Goal: Ask a question: Seek information or help from site administrators or community

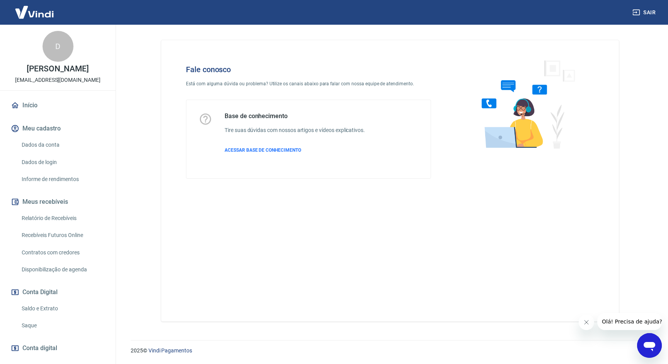
click at [654, 348] on icon "Abrir janela de mensagens" at bounding box center [649, 346] width 14 height 14
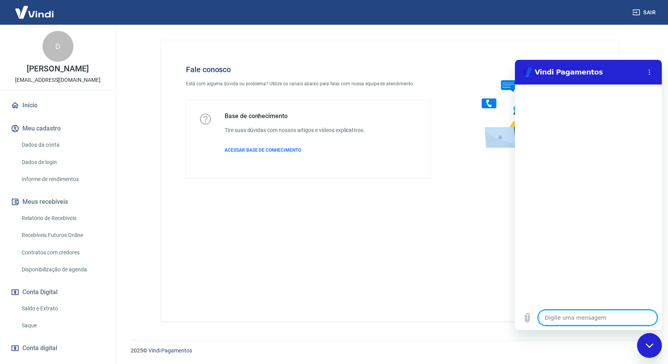
type textarea "o"
type textarea "x"
type textarea "ol"
type textarea "x"
type textarea "ola"
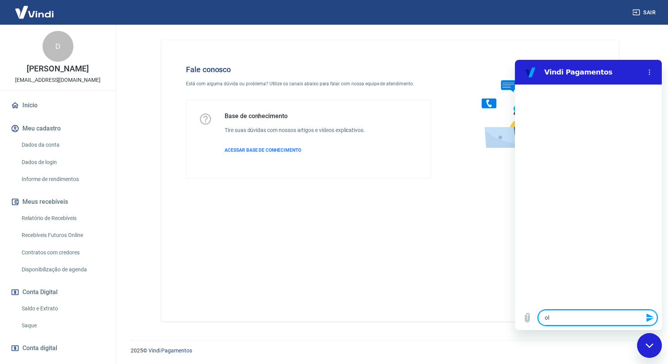
type textarea "x"
type textarea "ola"
type textarea "x"
type textarea "[PERSON_NAME]"
type textarea "x"
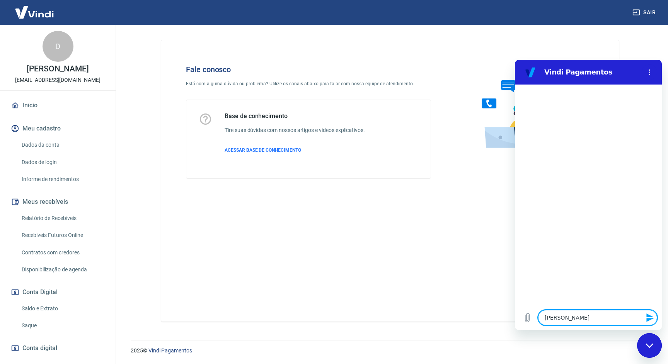
type textarea "ola pe"
type textarea "x"
type textarea "[PERSON_NAME]"
type textarea "x"
type textarea "ola pess"
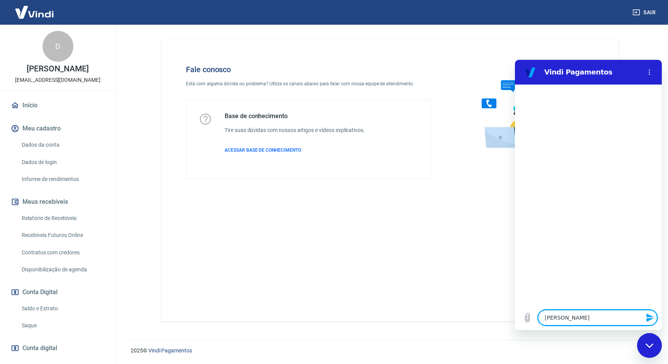
type textarea "x"
type textarea "[PERSON_NAME]"
type textarea "x"
type textarea "ola pessoa"
type textarea "x"
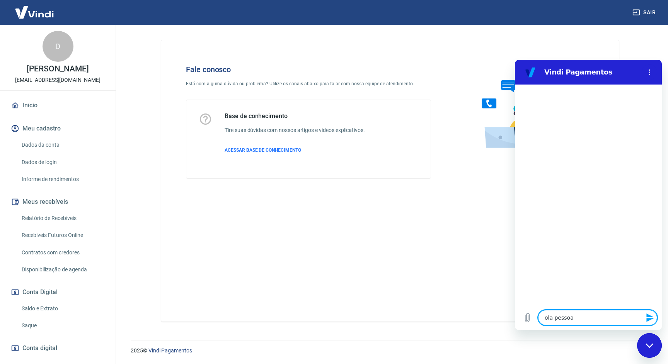
type textarea "ola pessoal"
type textarea "x"
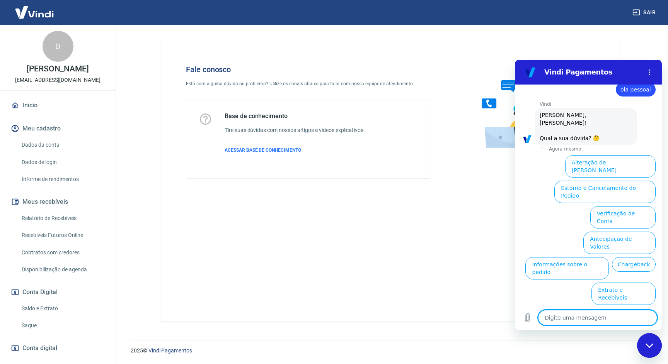
scroll to position [18, 0]
click at [621, 307] on button "Taxas e Parcelamento" at bounding box center [621, 318] width 68 height 22
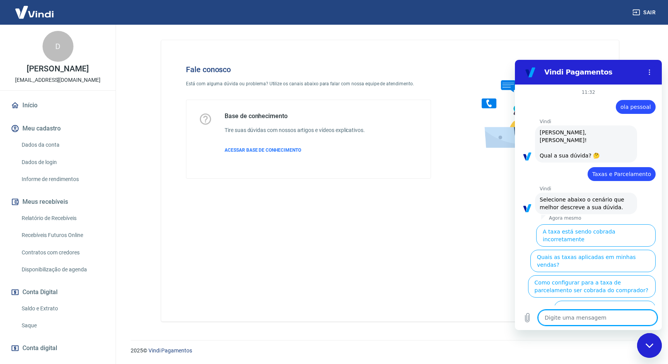
scroll to position [14, 0]
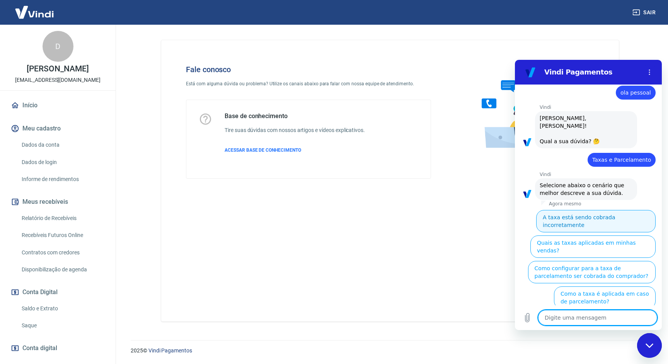
click at [591, 210] on button "A taxa está sendo cobrada incorretamente" at bounding box center [595, 221] width 119 height 22
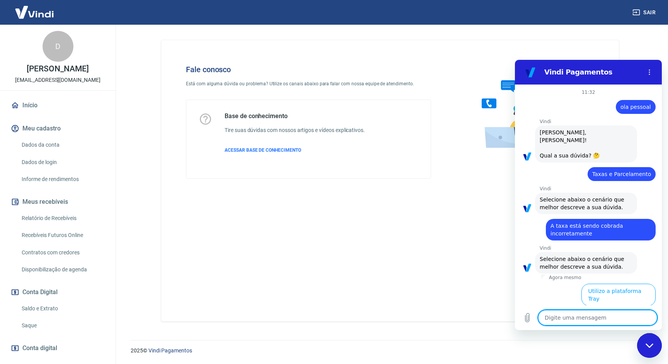
scroll to position [5, 0]
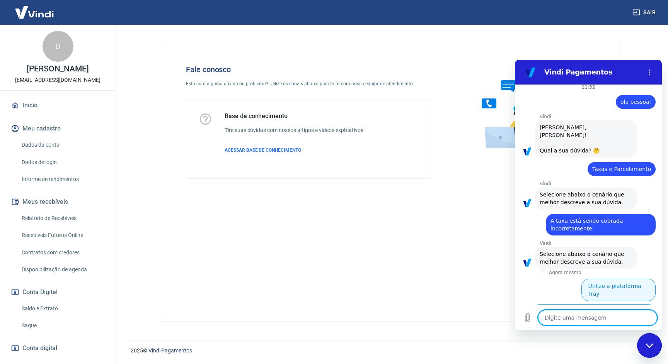
click at [615, 279] on button "Utilizo a plataforma Tray" at bounding box center [618, 290] width 74 height 22
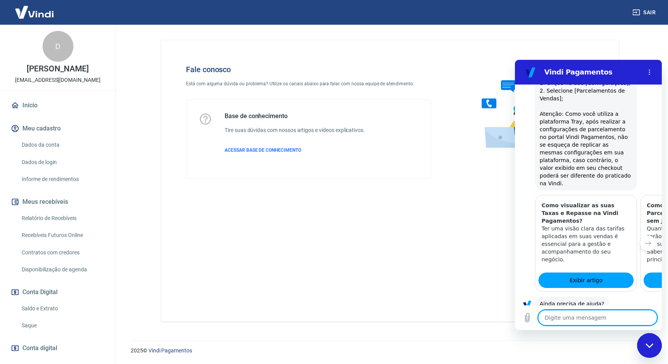
scroll to position [515, 0]
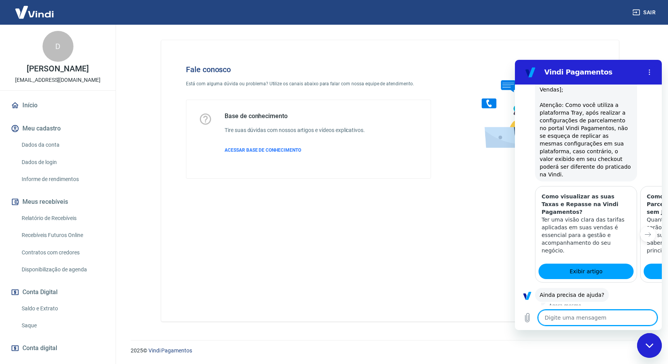
click at [616, 312] on button "Sim" at bounding box center [617, 319] width 23 height 15
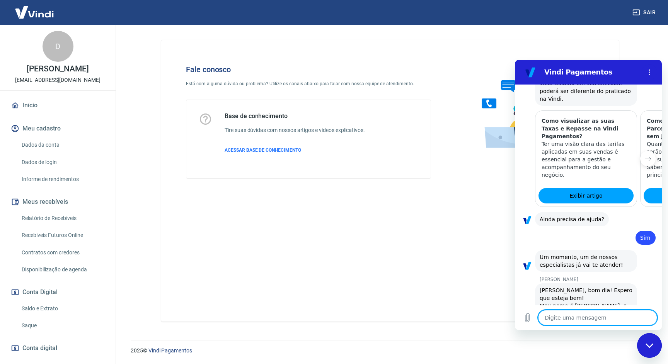
scroll to position [591, 0]
type textarea "x"
click at [560, 316] on textarea at bounding box center [597, 317] width 119 height 15
type textarea "O"
type textarea "x"
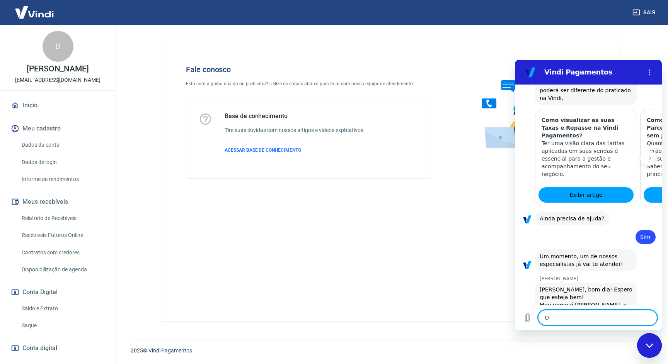
type textarea "Ol"
type textarea "x"
type textarea "[PERSON_NAME]"
type textarea "x"
type textarea "[PERSON_NAME]"
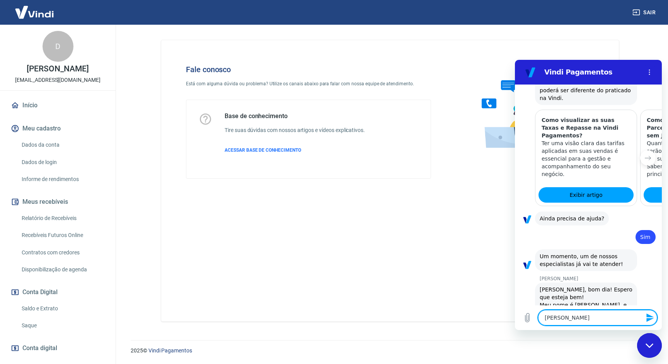
type textarea "x"
type textarea "[PERSON_NAME]"
type textarea "x"
type textarea "[PERSON_NAME]"
type textarea "x"
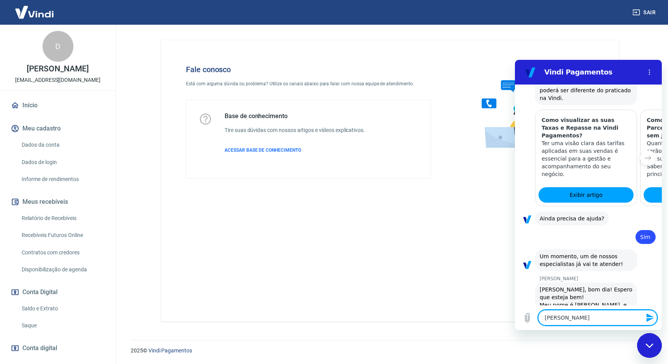
type textarea "[PERSON_NAME]"
type textarea "x"
type textarea "[PERSON_NAME]"
type textarea "x"
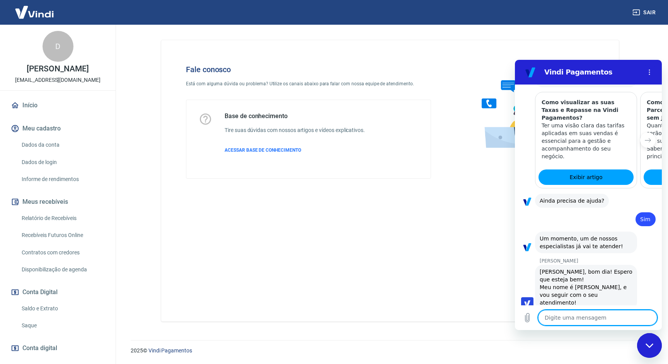
type textarea "E"
type textarea "x"
type textarea "Eu"
type textarea "x"
type textarea "Eu"
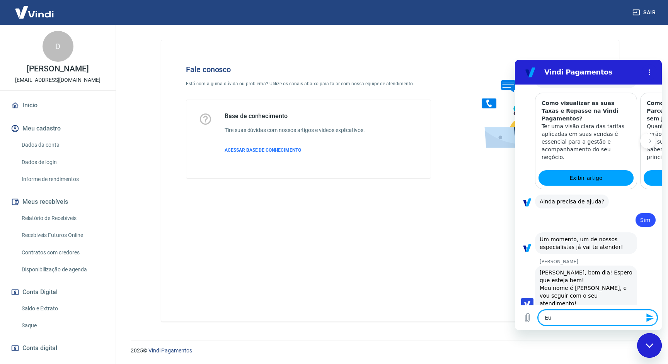
type textarea "x"
type textarea "Eu e"
type textarea "x"
type textarea "Eu es"
type textarea "x"
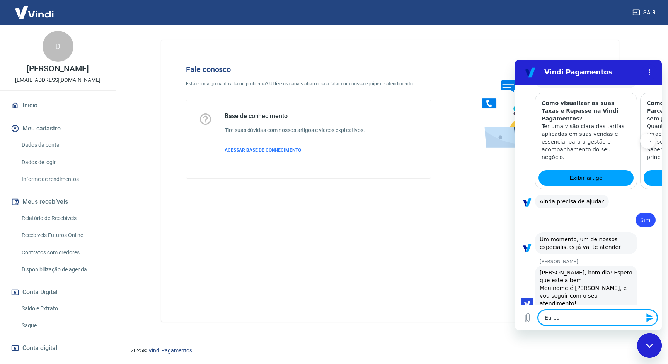
scroll to position [610, 0]
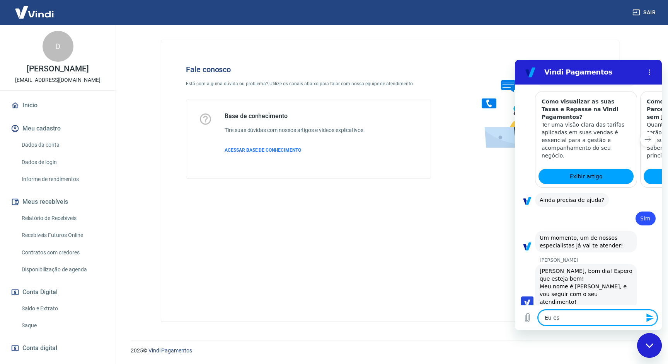
type textarea "Eu est"
type textarea "x"
type textarea "Eu esto"
type textarea "x"
type textarea "Eu estou"
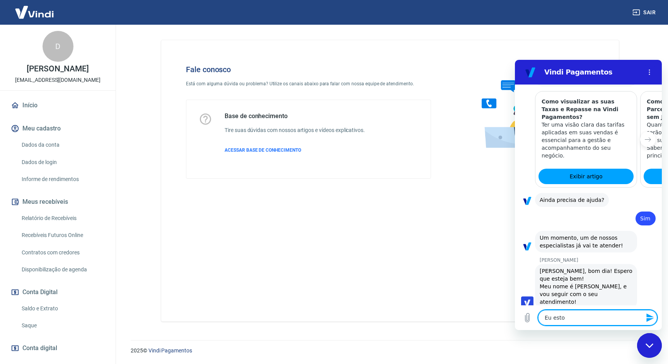
type textarea "x"
type textarea "Eu estou"
type textarea "x"
type textarea "Eu estou c"
type textarea "x"
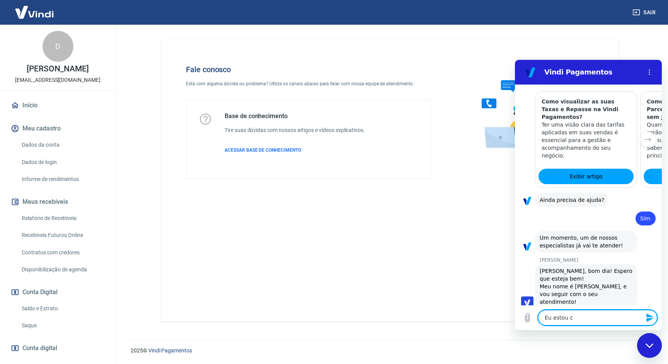
type textarea "Eu estou co"
type textarea "x"
type textarea "Eu estou com"
type textarea "x"
type textarea "Eu estou com"
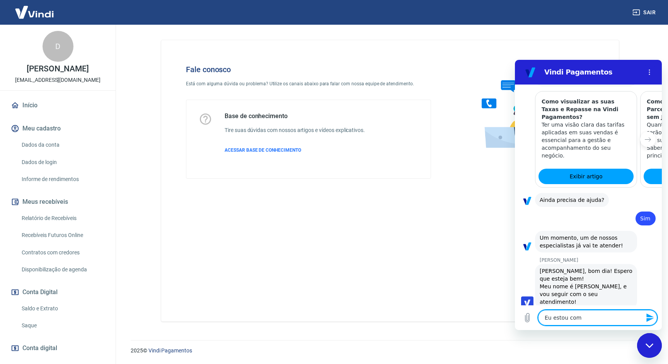
type textarea "x"
type textarea "Eu estou com u"
type textarea "x"
type textarea "Eu estou com um"
type textarea "x"
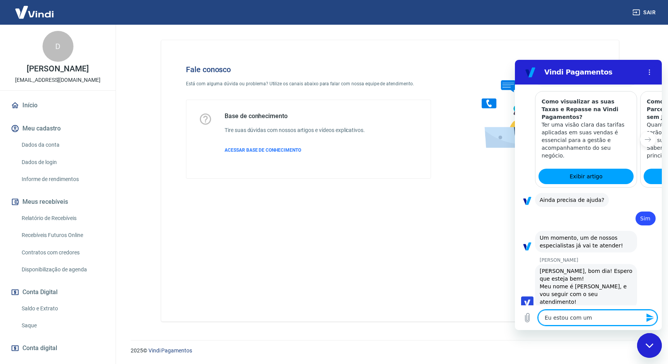
type textarea "Eu estou com um"
type textarea "x"
type textarea "Eu estou com um pr"
type textarea "x"
type textarea "Eu estou com um pro"
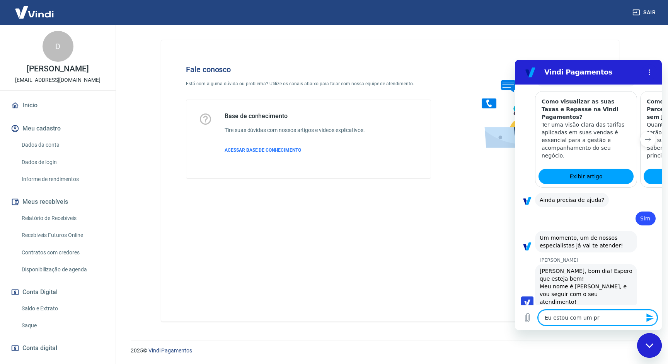
type textarea "x"
type textarea "Eu estou com um prob"
type textarea "x"
type textarea "Eu estou com um probl"
type textarea "x"
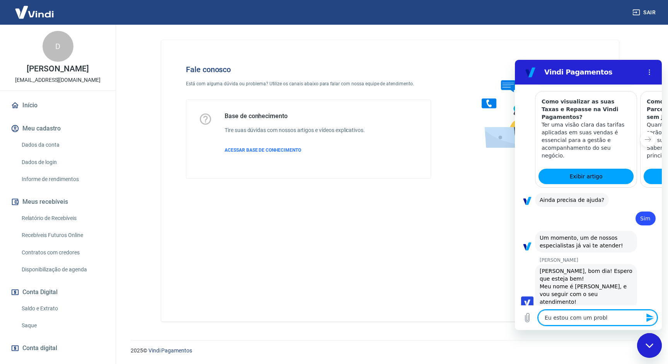
type textarea "Eu estou com um proble"
type textarea "x"
type textarea "Eu estou com um problem"
type textarea "x"
type textarea "Eu estou com um problema"
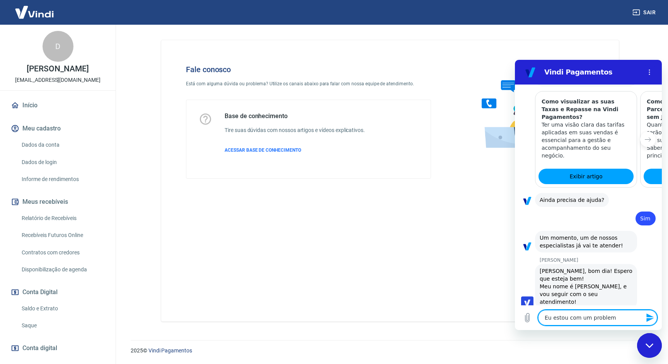
type textarea "x"
type textarea "Eu estou com um problema"
type textarea "x"
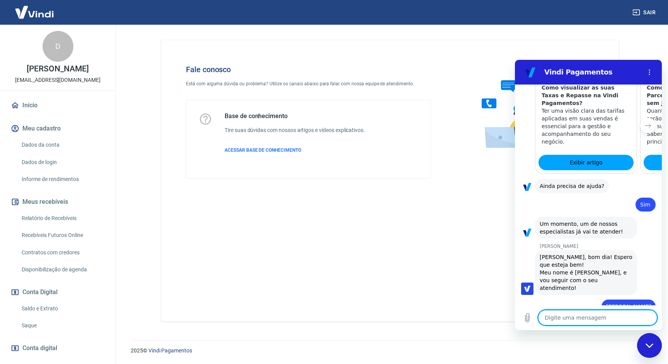
type textarea "x"
type textarea "n"
type textarea "x"
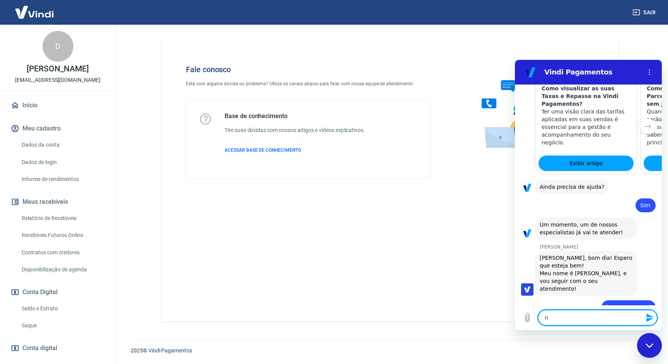
type textarea "na"
type textarea "x"
type textarea "na"
type textarea "x"
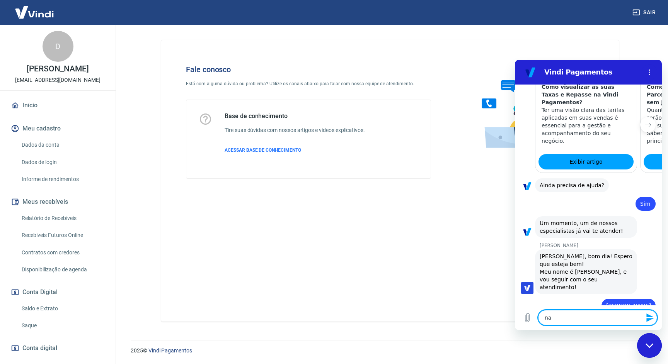
type textarea "na m"
type textarea "x"
type textarea "na mi"
type textarea "x"
type textarea "na min"
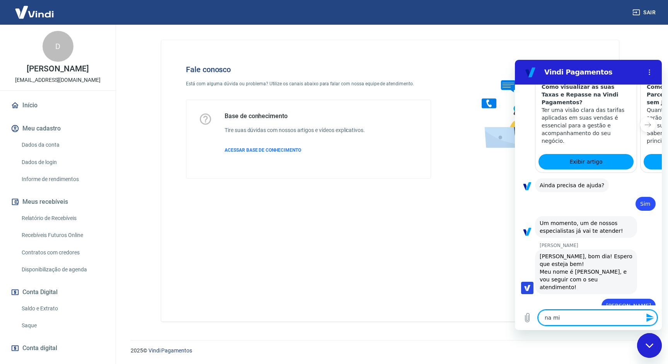
type textarea "x"
type textarea "na minh"
type textarea "x"
type textarea "na minha"
type textarea "x"
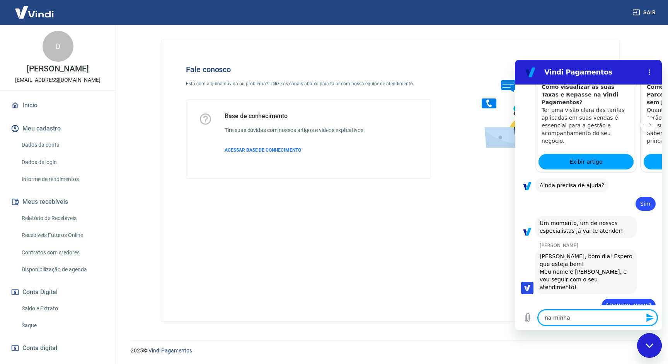
type textarea "na minha"
type textarea "x"
type textarea "na minha V"
type textarea "x"
type textarea "na minha Vi"
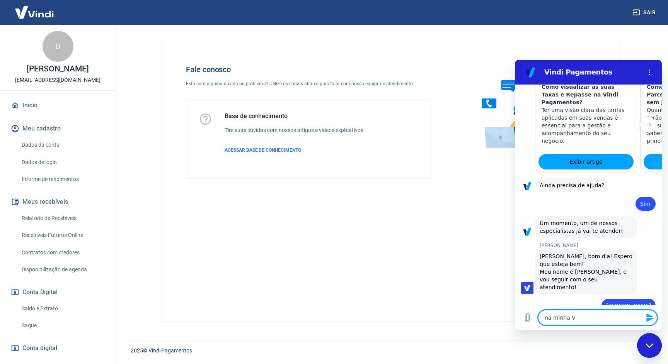
type textarea "x"
type textarea "na minha Vin"
type textarea "x"
type textarea "na minha Vini"
type textarea "x"
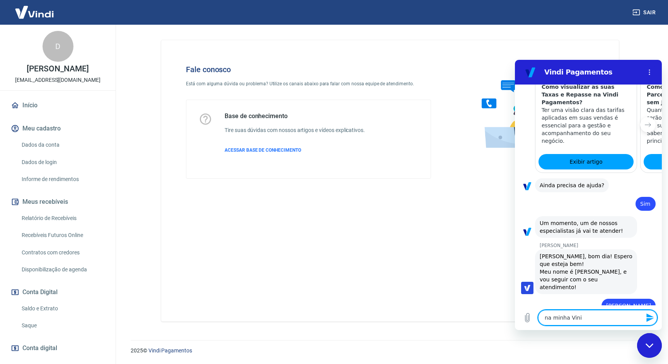
type textarea "na minha Vin"
type textarea "x"
type textarea "na minha Vind"
type textarea "x"
type textarea "na minha Vindi"
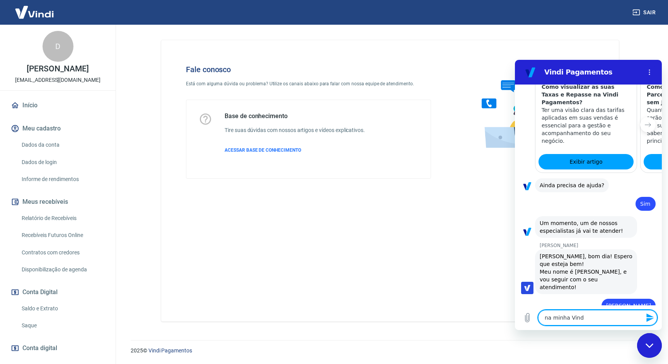
type textarea "x"
type textarea "na minha Vindi"
type textarea "x"
type textarea "na minha Vindi e"
type textarea "x"
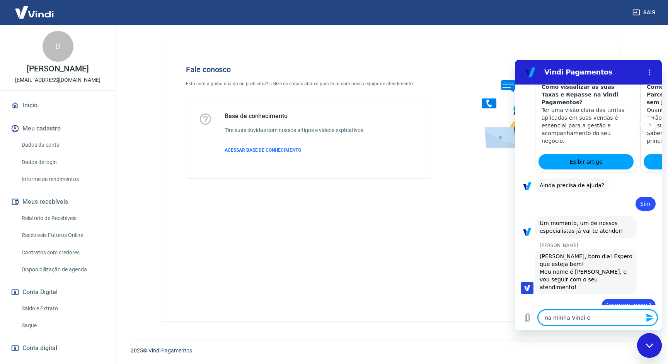
type textarea "na minha Vindi eu"
type textarea "x"
type textarea "na minha Vindi eu"
type textarea "x"
type textarea "na minha Vindi eu l"
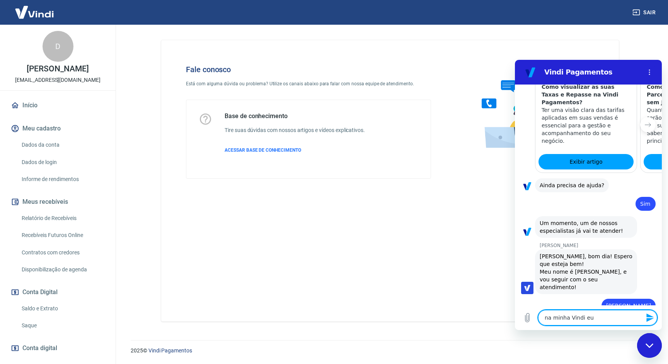
type textarea "x"
type textarea "na minha Vindi eu li"
type textarea "x"
type textarea "na minha Vindi eu lim"
type textarea "x"
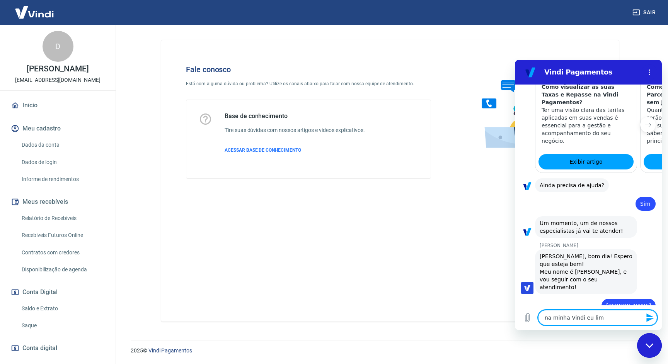
type textarea "na minha Vindi eu limi"
type textarea "x"
type textarea "na minha Vindi eu limit"
type textarea "x"
type textarea "na minha Vindi eu limite"
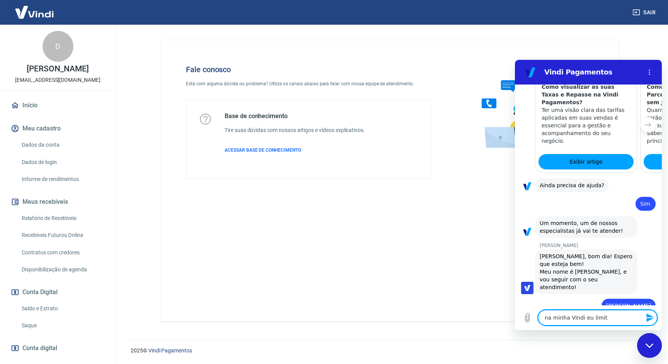
type textarea "x"
type textarea "na minha Vindi eu limite"
type textarea "x"
type textarea "na minha Vindi eu limite"
type textarea "x"
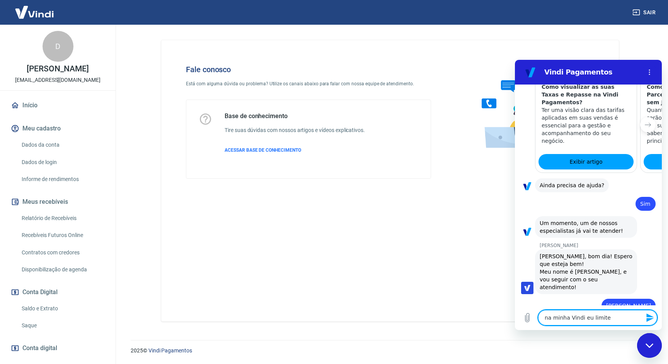
type textarea "na minha Vindi eu limitei"
type textarea "x"
type textarea "na minha Vindi eu limitei"
type textarea "x"
type textarea "na minha Vindi eu limitei o"
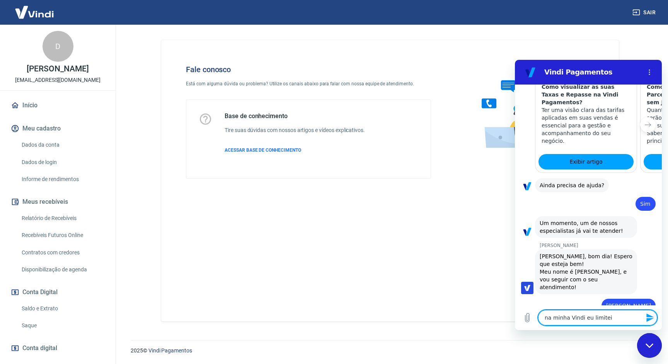
type textarea "x"
type textarea "na minha Vindi eu limitei o"
type textarea "x"
type textarea "na minha Vindi eu limitei o p"
type textarea "x"
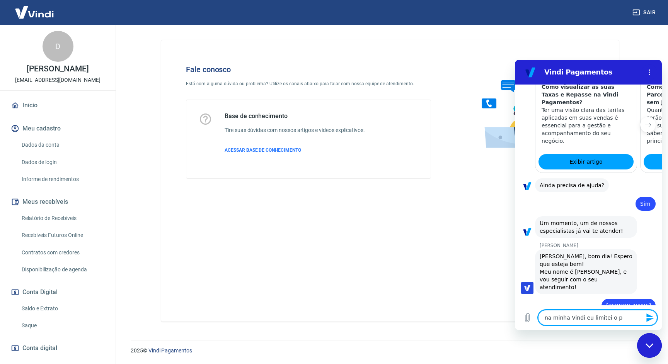
type textarea "na minha Vindi eu limitei o pa"
type textarea "x"
type textarea "na minha Vindi eu limitei o par"
type textarea "x"
type textarea "na minha Vindi eu limitei o parc"
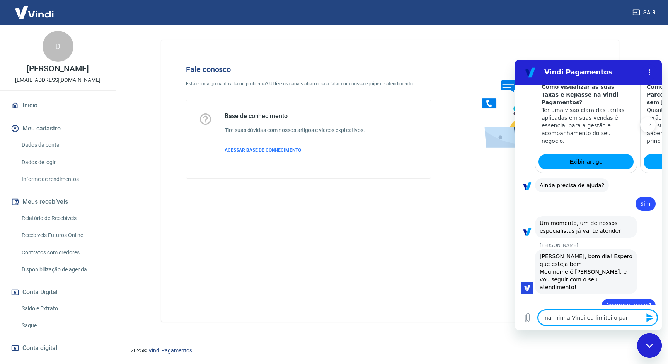
type textarea "x"
type textarea "na minha Vindi eu limitei o parce"
type textarea "x"
type textarea "na minha Vindi eu limitei o parcel"
type textarea "x"
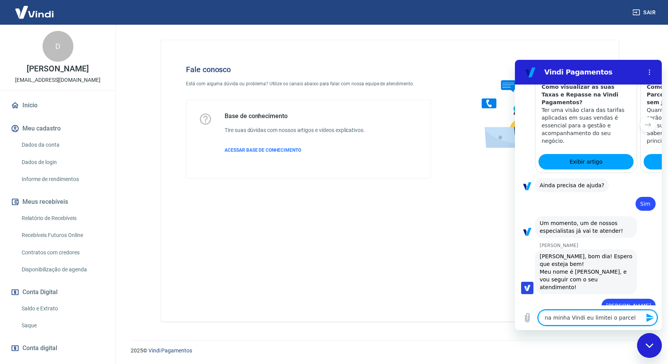
type textarea "na minha Vindi eu limitei o parcela"
type textarea "x"
type textarea "na minha Vindi eu limitei o parcelam"
type textarea "x"
type textarea "na minha Vindi eu limitei o parcelame"
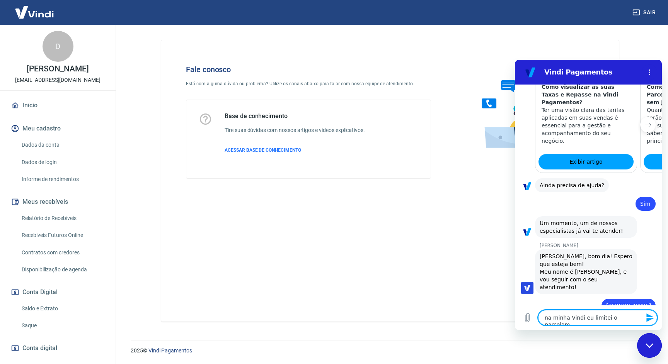
type textarea "x"
type textarea "na minha Vindi eu limitei o parcelamen"
type textarea "x"
type textarea "na minha Vindi eu limitei o parcelament"
type textarea "x"
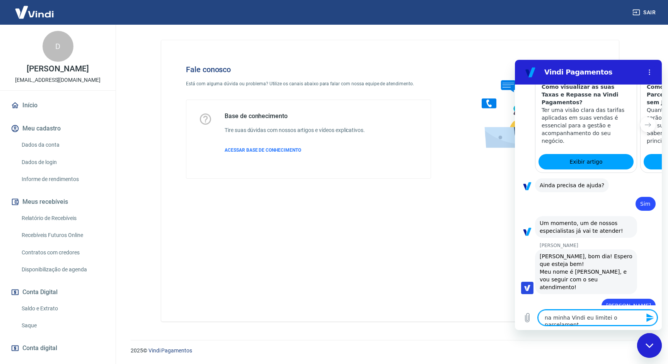
type textarea "na minha Vindi eu limitei o parcelamento"
type textarea "x"
type textarea "na minha Vindi eu limitei o parcelamento"
type textarea "x"
type textarea "na minha Vindi eu limitei o parcelamento a"
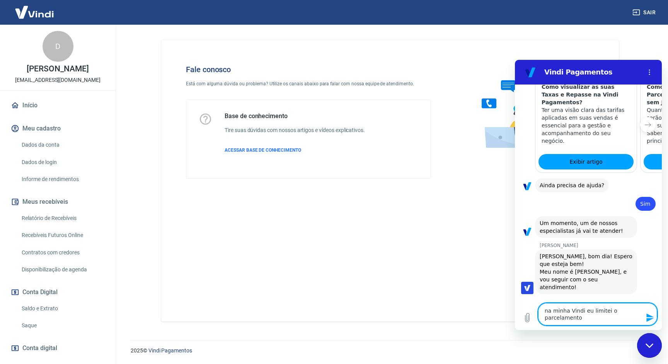
type textarea "x"
type textarea "na minha Vindi eu limitei o parcelamento a"
type textarea "x"
type textarea "na minha Vindi eu limitei o parcelamento a 3"
type textarea "x"
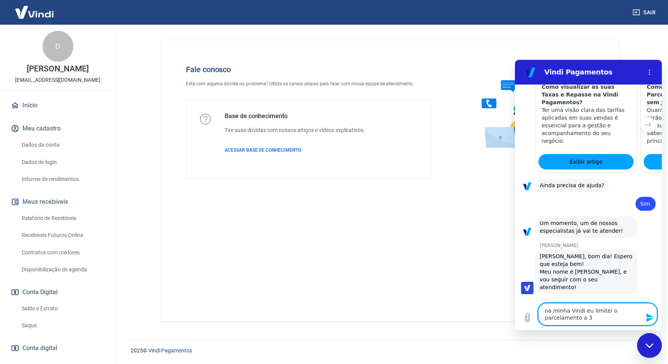
type textarea "na minha Vindi eu limitei o parcelamento a 3x"
type textarea "x"
type textarea "na minha Vindi eu limitei o parcelamento a 3x"
type textarea "x"
type textarea "na minha Vindi eu limitei o parcelamento a 3x s"
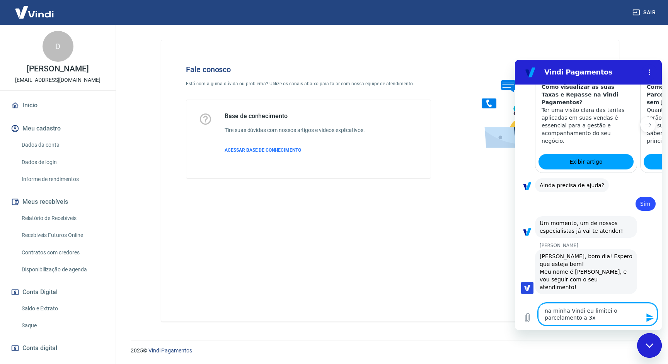
type textarea "x"
type textarea "na minha Vindi eu limitei o parcelamento a 3x se"
type textarea "x"
type textarea "na minha Vindi eu limitei o parcelamento a 3x sem"
type textarea "x"
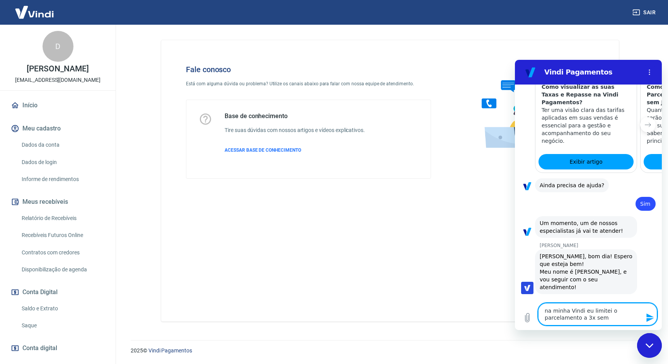
type textarea "na minha Vindi eu limitei o parcelamento a 3x sem"
type textarea "x"
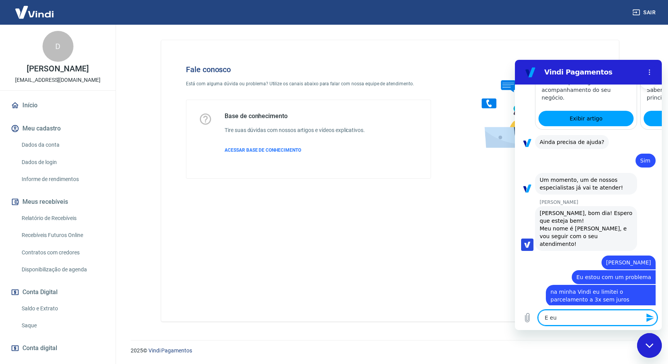
scroll to position [669, 0]
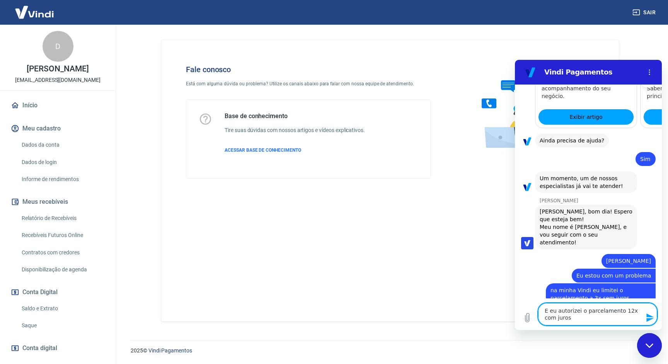
click at [619, 310] on textarea "E eu autorizei o parcelamento 12x com juros" at bounding box center [597, 314] width 119 height 22
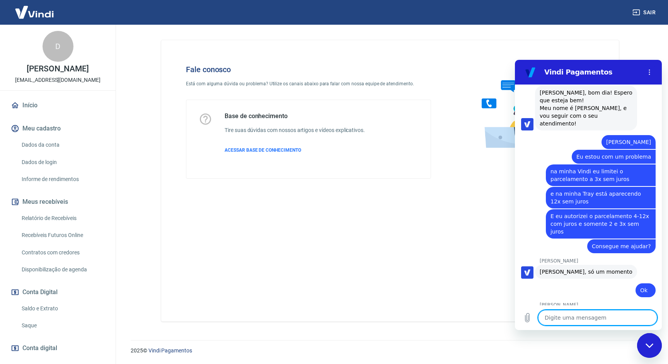
scroll to position [792, 0]
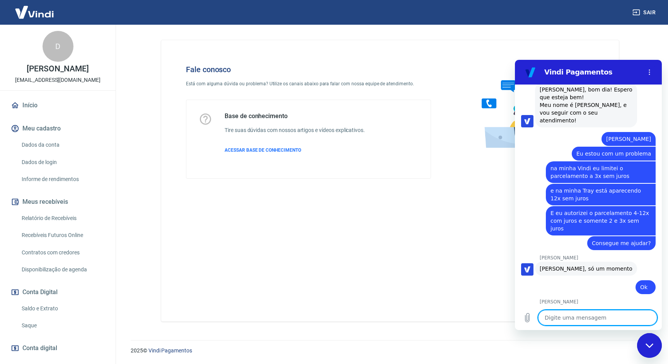
click at [587, 323] on textarea at bounding box center [597, 317] width 119 height 15
click at [564, 319] on textarea at bounding box center [597, 317] width 119 height 15
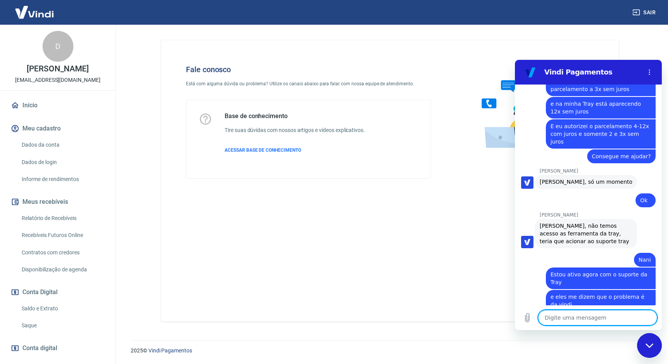
scroll to position [880, 0]
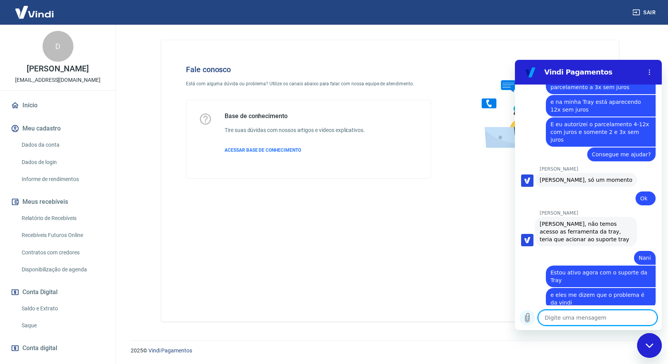
click at [526, 314] on icon "Carregar arquivo" at bounding box center [527, 318] width 4 height 9
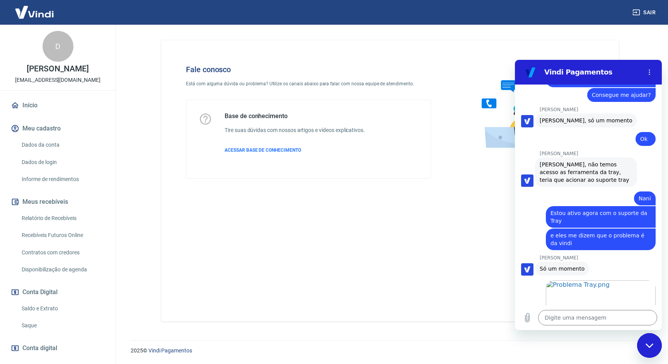
scroll to position [941, 0]
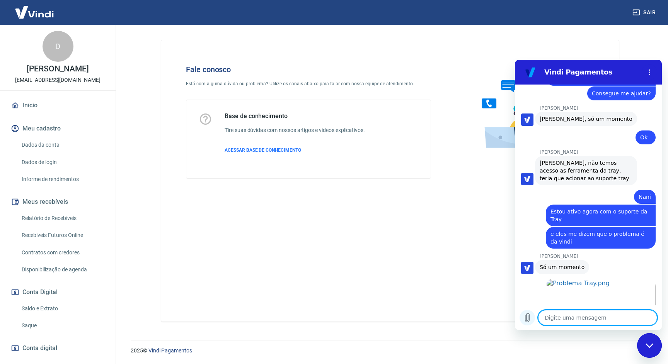
click at [533, 319] on button "Carregar arquivo" at bounding box center [526, 317] width 15 height 15
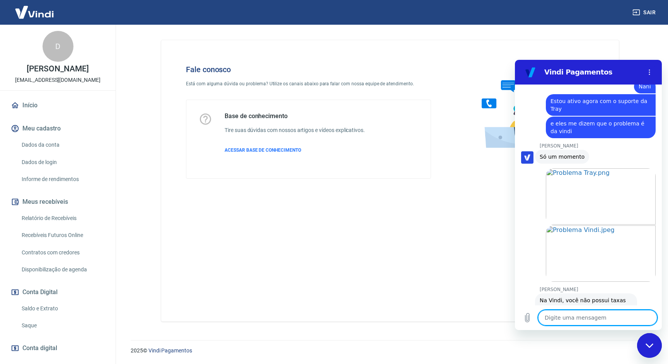
scroll to position [1051, 0]
click at [629, 316] on textarea at bounding box center [597, 317] width 119 height 15
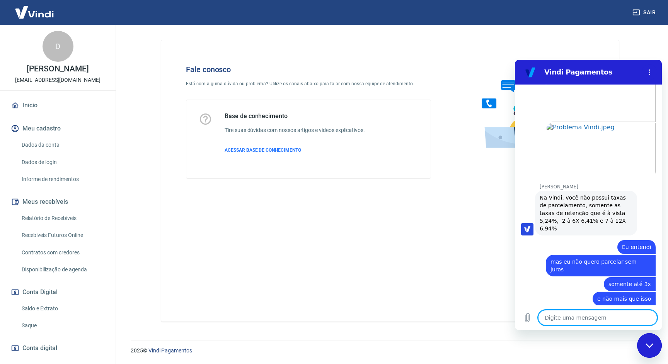
scroll to position [1180, 0]
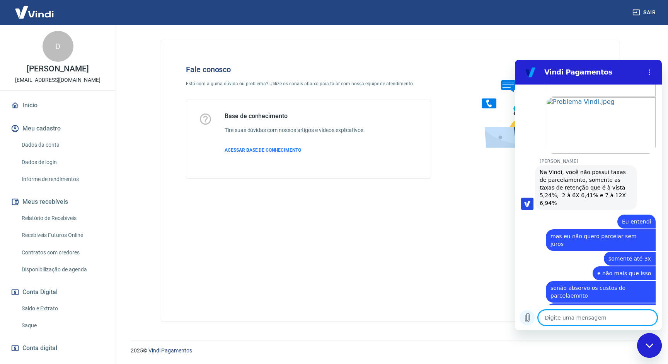
click at [531, 316] on icon "Carregar arquivo" at bounding box center [526, 317] width 9 height 9
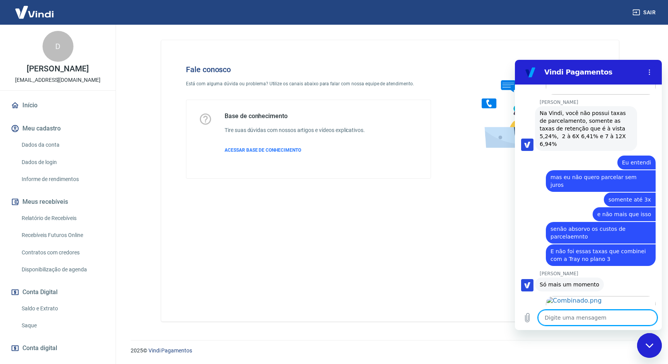
scroll to position [1241, 0]
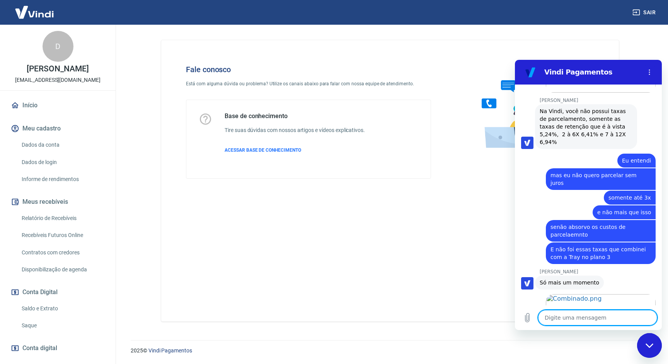
click at [597, 324] on textarea at bounding box center [597, 317] width 119 height 15
click at [597, 323] on textarea at bounding box center [597, 317] width 119 height 15
paste textarea "E"
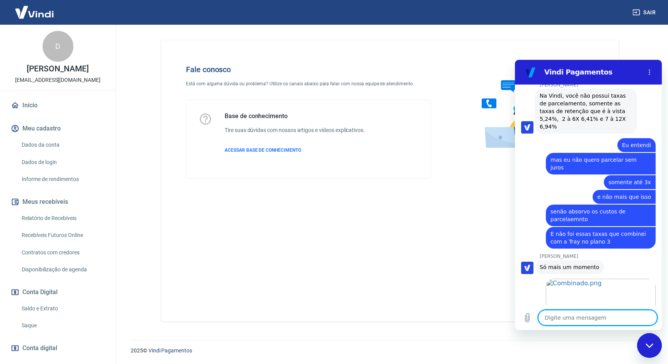
scroll to position [1278, 0]
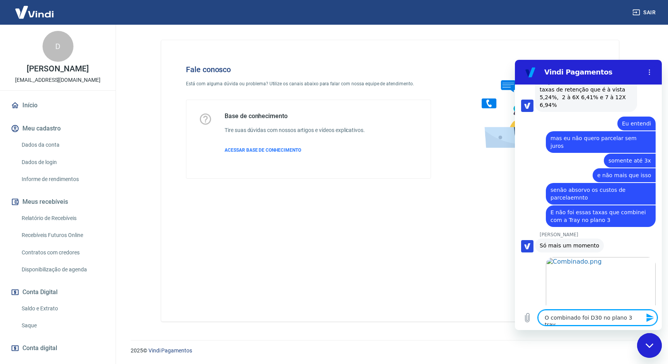
click at [579, 320] on textarea "O combinado foi D30 no plano 3 tray" at bounding box center [597, 317] width 119 height 15
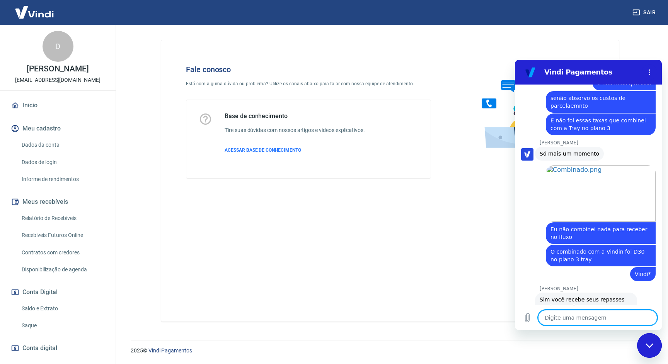
scroll to position [1372, 0]
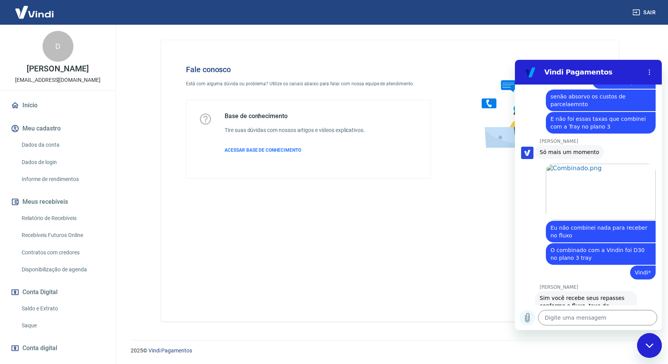
click at [531, 321] on icon "Carregar arquivo" at bounding box center [526, 317] width 9 height 9
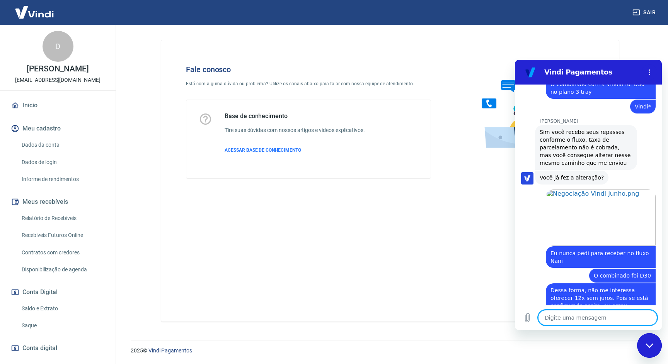
scroll to position [1537, 0]
click at [606, 324] on textarea at bounding box center [597, 317] width 119 height 15
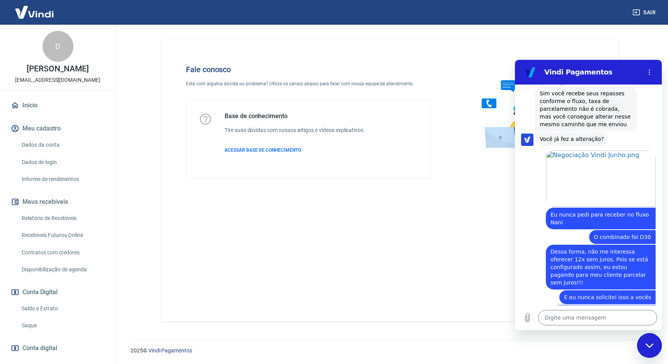
scroll to position [1578, 0]
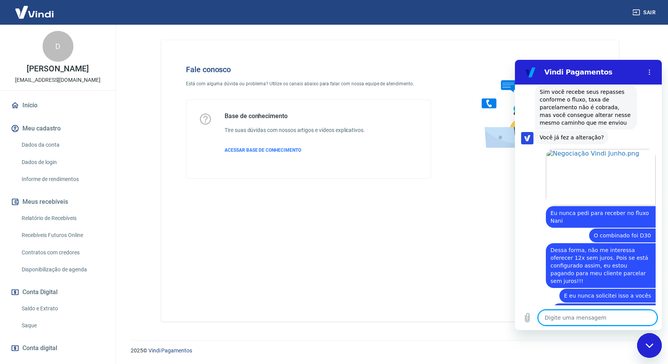
click at [605, 318] on textarea at bounding box center [597, 317] width 119 height 15
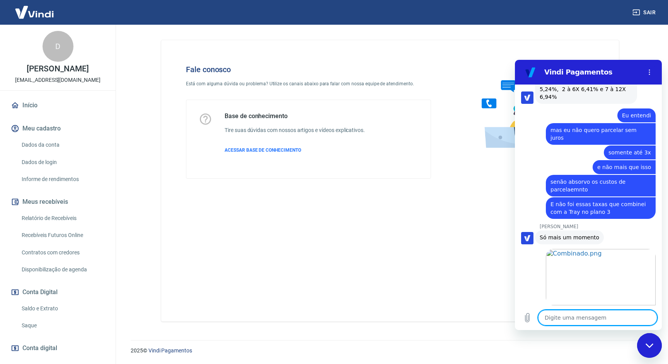
scroll to position [1348, 0]
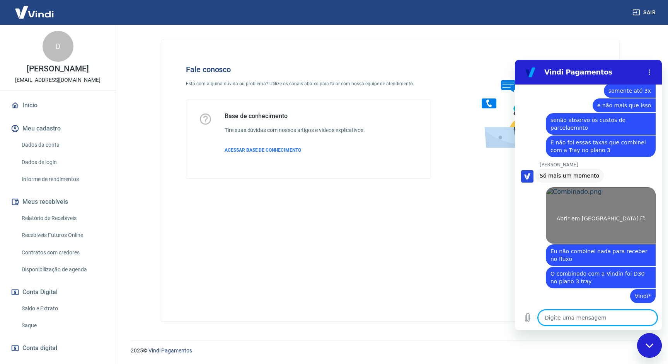
click at [609, 187] on link "Abrir em [GEOGRAPHIC_DATA]" at bounding box center [600, 215] width 110 height 56
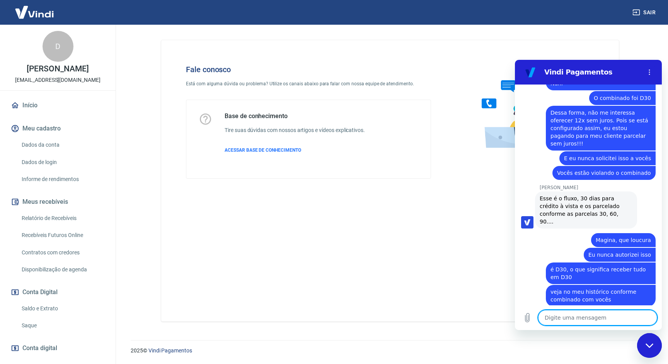
scroll to position [1719, 0]
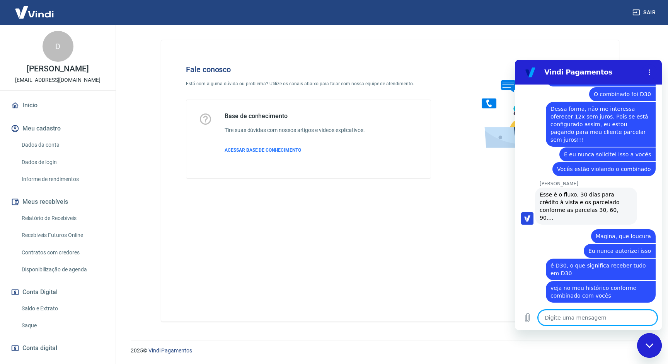
click at [591, 318] on textarea at bounding box center [597, 317] width 119 height 15
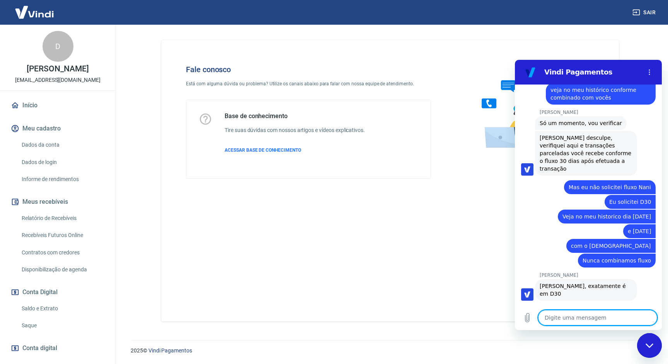
scroll to position [1918, 0]
click at [610, 323] on textarea at bounding box center [597, 317] width 119 height 15
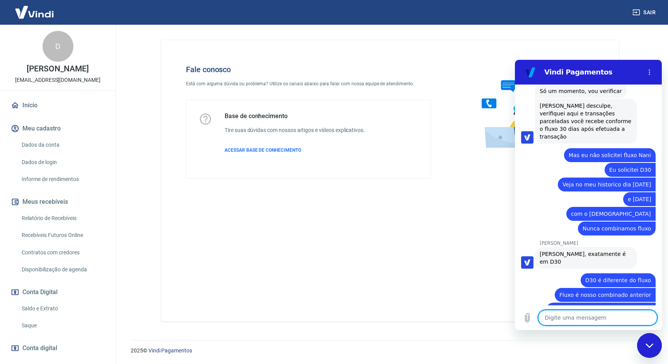
scroll to position [1951, 0]
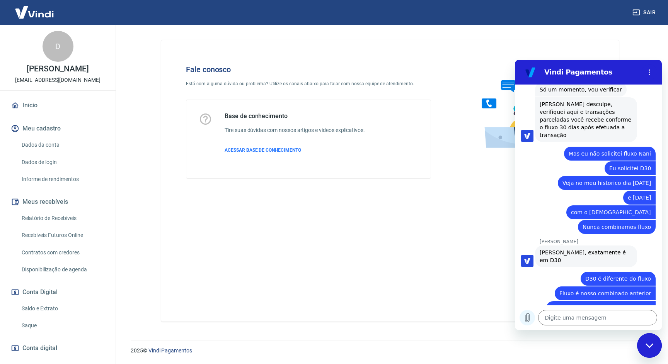
click at [525, 322] on icon "Carregar arquivo" at bounding box center [527, 318] width 4 height 9
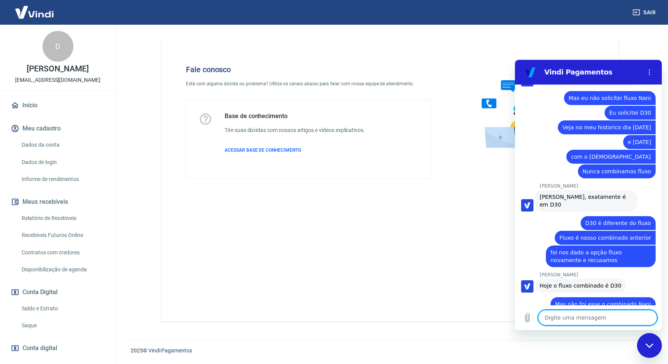
scroll to position [2008, 0]
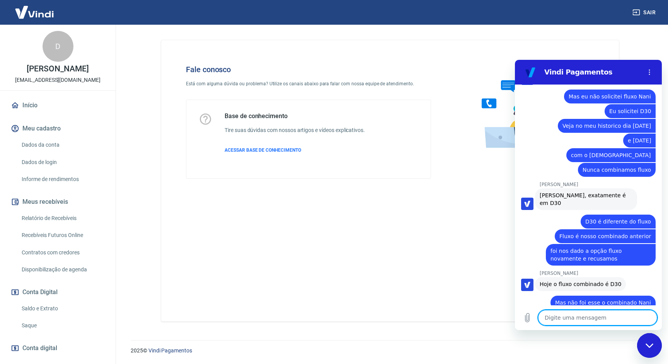
click at [603, 353] on span "Abrir em [GEOGRAPHIC_DATA]" at bounding box center [600, 356] width 88 height 6
click at [596, 312] on textarea at bounding box center [597, 317] width 119 height 15
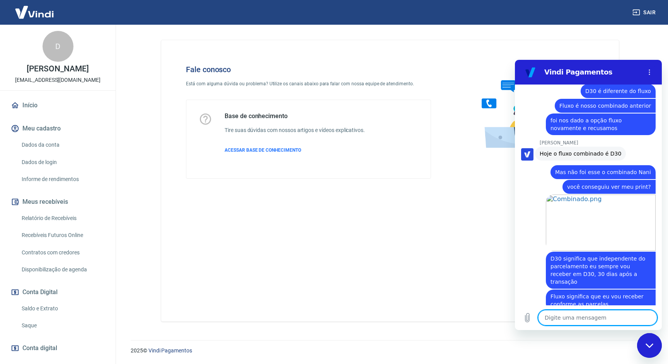
scroll to position [2140, 0]
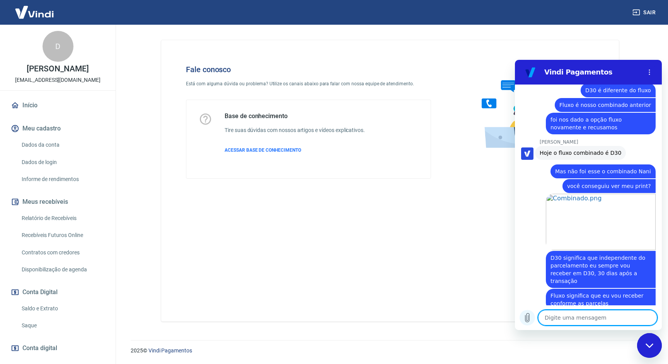
click at [525, 319] on icon "Carregar arquivo" at bounding box center [527, 318] width 4 height 9
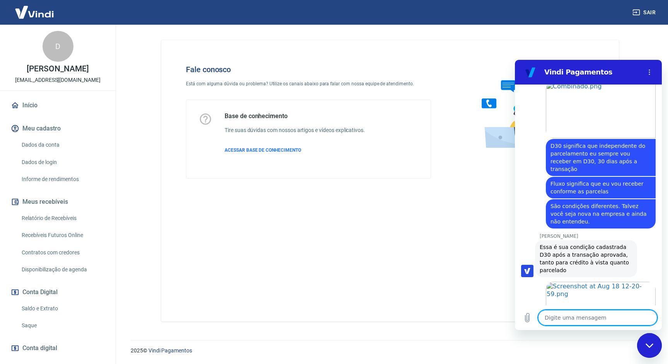
scroll to position [2276, 0]
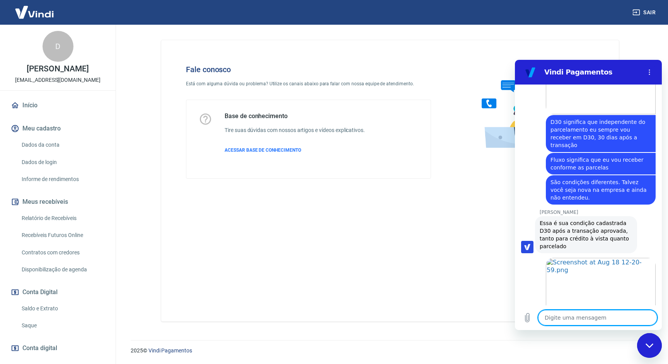
click at [609, 321] on textarea at bounding box center [597, 317] width 119 height 15
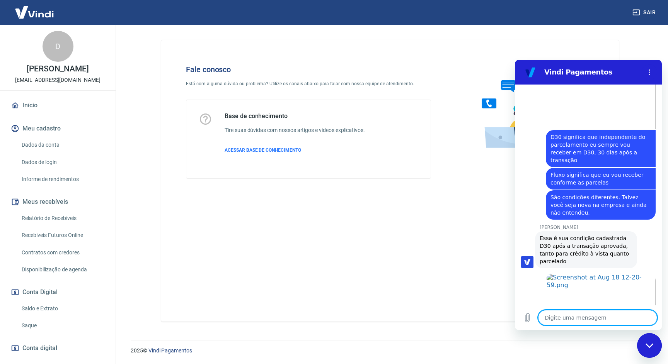
scroll to position [2261, 0]
click at [601, 315] on textarea at bounding box center [597, 317] width 119 height 15
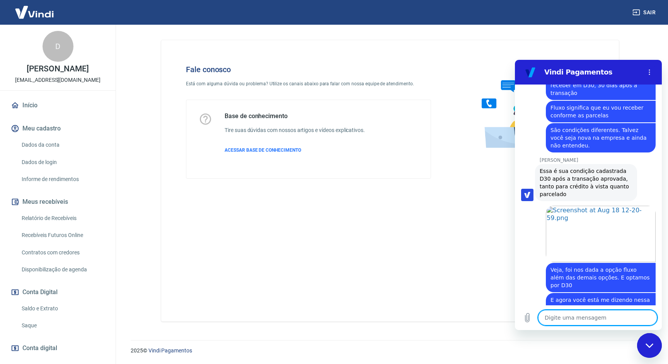
scroll to position [2332, 0]
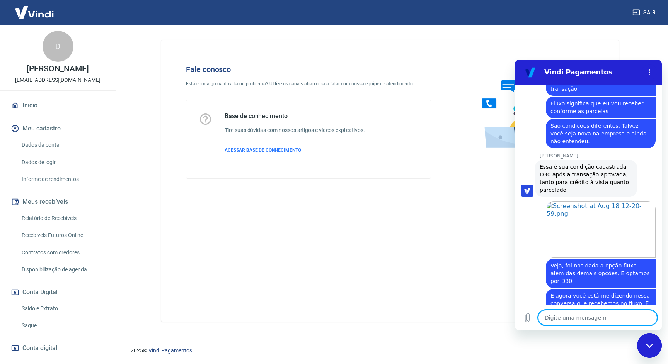
click at [573, 321] on textarea at bounding box center [597, 317] width 119 height 15
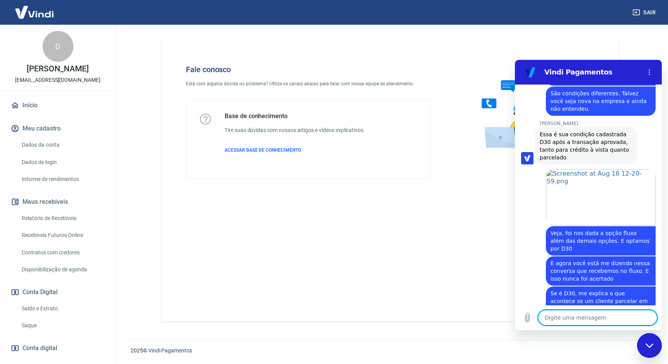
scroll to position [2366, 0]
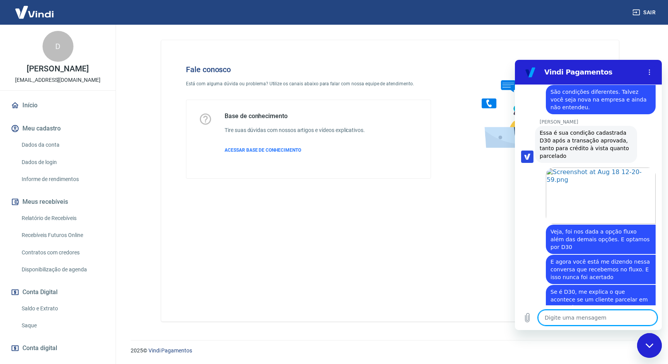
click at [561, 322] on textarea at bounding box center [597, 317] width 119 height 15
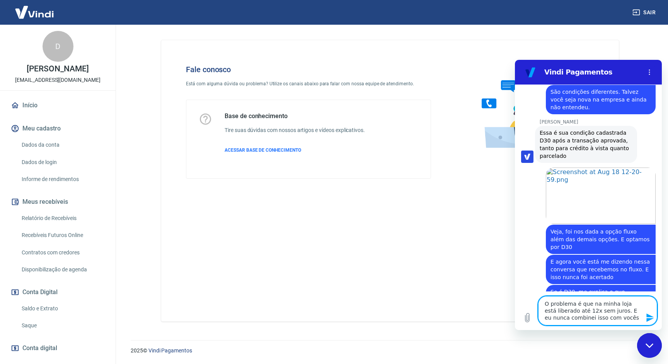
click at [575, 311] on textarea "O problema é que na minha loja está liberado até 12x sem juros. E eu nunca comb…" at bounding box center [597, 310] width 119 height 29
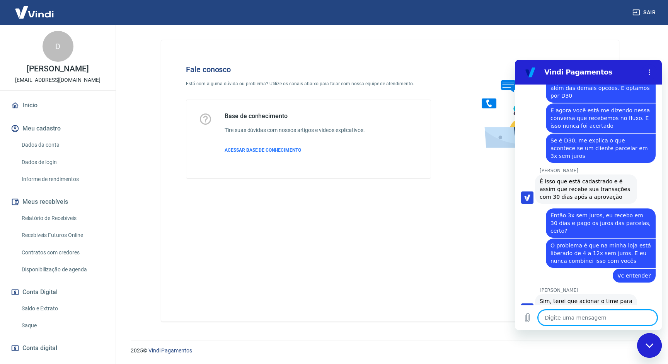
scroll to position [2519, 0]
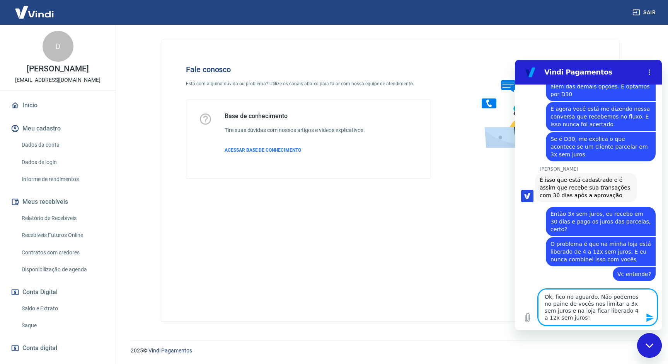
click at [557, 304] on textarea "Ok, fico no aguardo. Não podemos no paine de vocês nos limitar a 3x sem juros e…" at bounding box center [597, 307] width 119 height 36
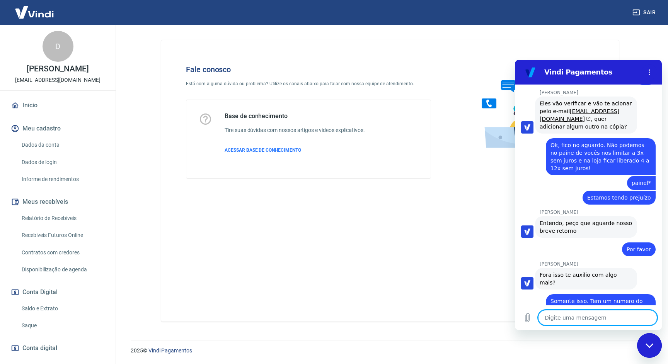
scroll to position [2793, 0]
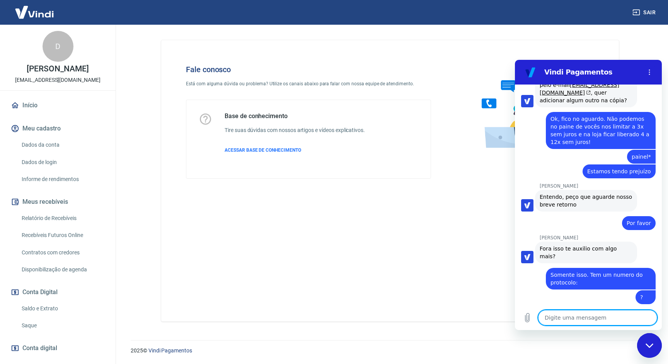
click at [595, 318] on textarea at bounding box center [597, 317] width 119 height 15
